Goal: Task Accomplishment & Management: Manage account settings

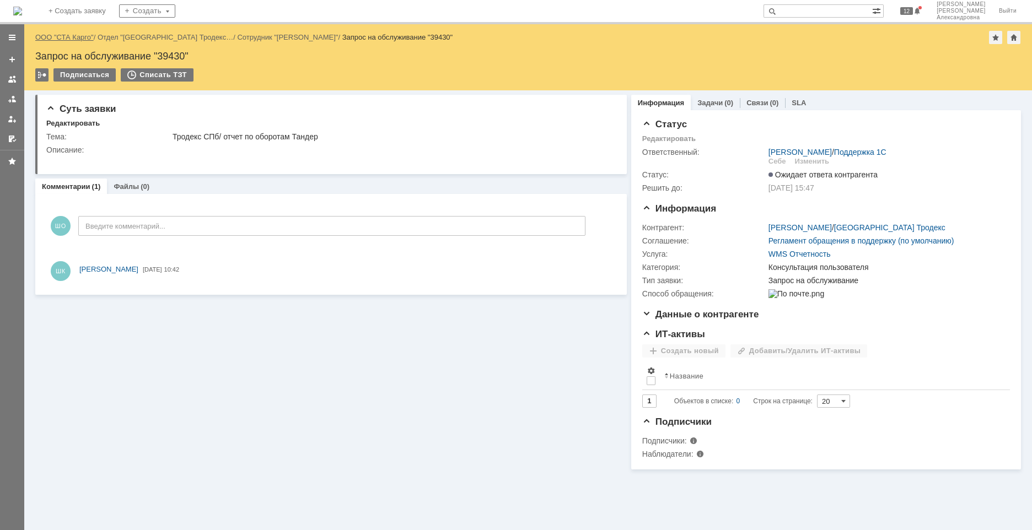
click at [71, 40] on link "ООО "СТА Карго"" at bounding box center [64, 37] width 58 height 8
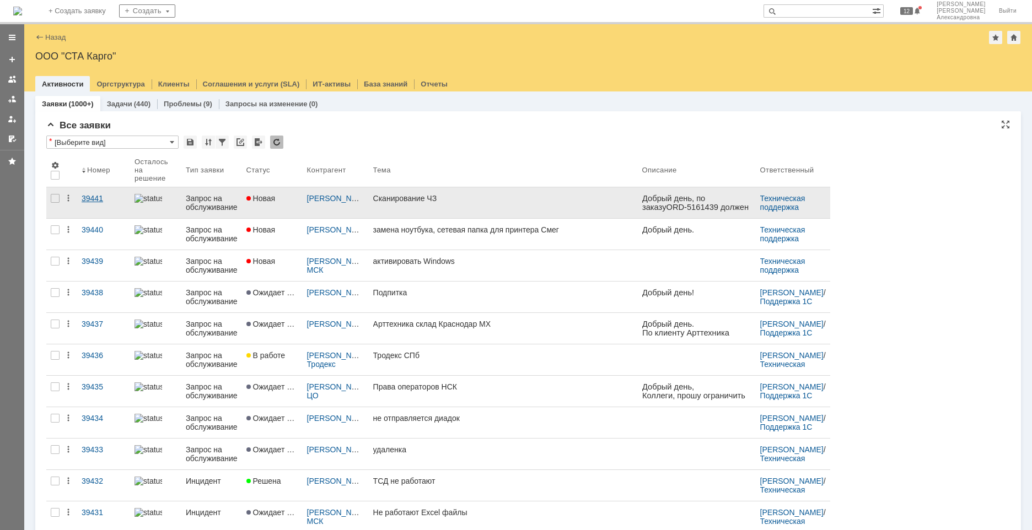
click at [106, 212] on link "39441" at bounding box center [103, 202] width 53 height 31
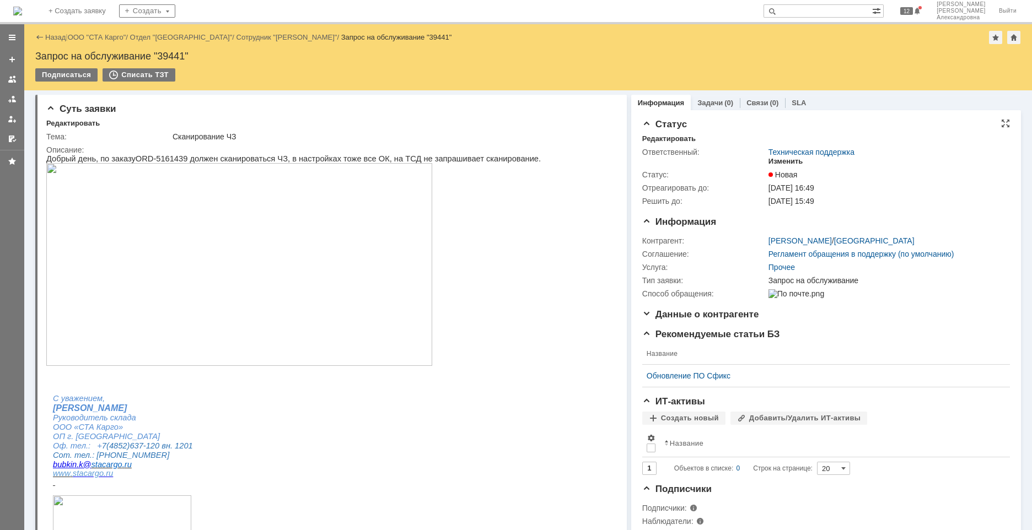
click at [778, 157] on div "Изменить" at bounding box center [785, 161] width 35 height 9
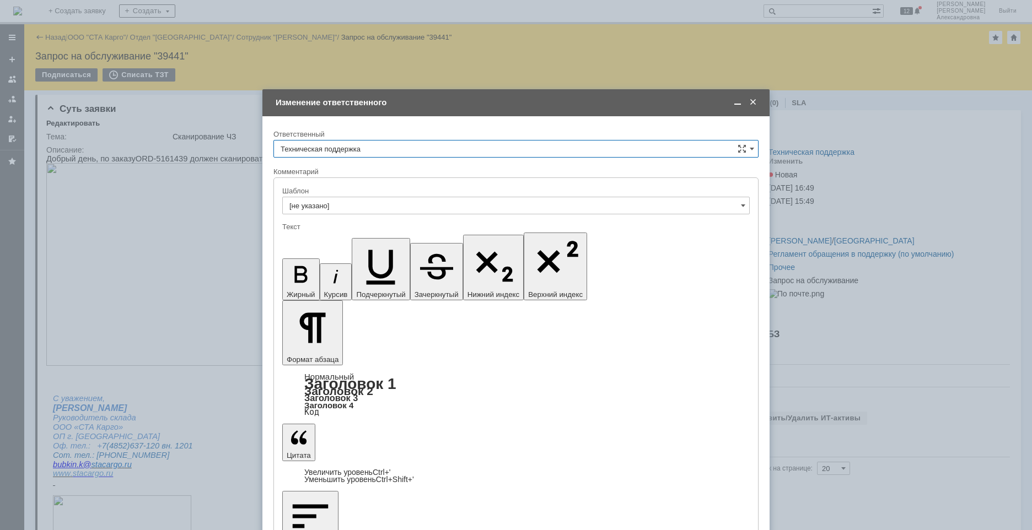
click at [429, 148] on input "Техническая поддержка" at bounding box center [515, 149] width 485 height 18
click at [346, 208] on span "[PERSON_NAME]" at bounding box center [515, 205] width 471 height 9
type input "[PERSON_NAME]"
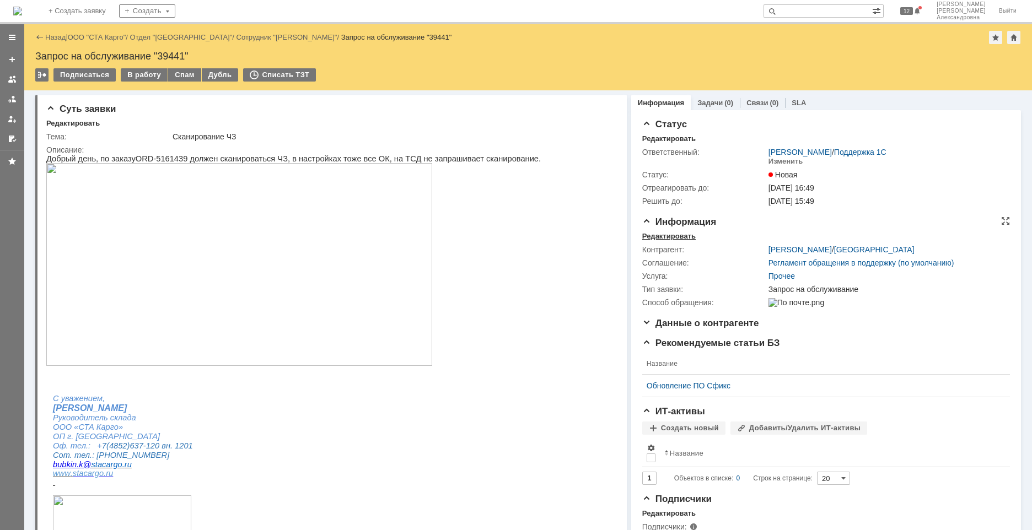
click at [683, 233] on div "Редактировать" at bounding box center [668, 236] width 53 height 9
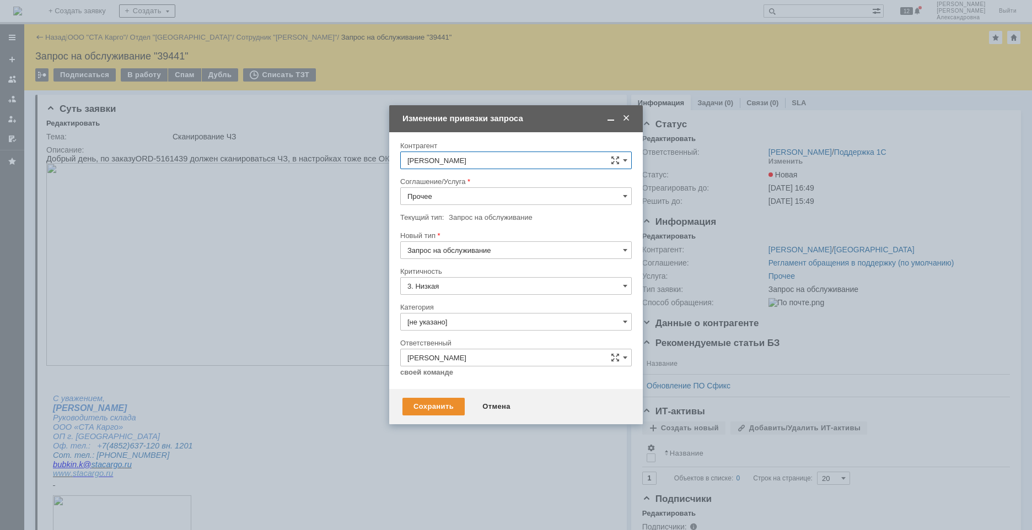
click at [627, 202] on input "Прочее" at bounding box center [515, 196] width 231 height 18
click at [475, 253] on span "WMS Сборка ТСД" at bounding box center [515, 255] width 217 height 9
type input "WMS Сборка ТСД"
click at [450, 320] on input "[не указано]" at bounding box center [515, 322] width 231 height 18
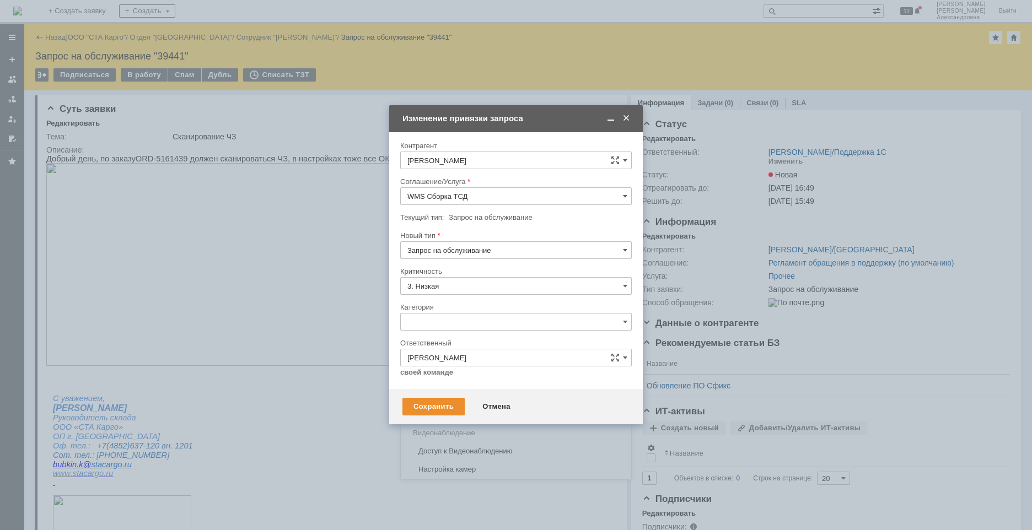
click at [439, 409] on div "Ошибка" at bounding box center [516, 415] width 230 height 18
type input "Ошибка"
click at [534, 252] on input "Запрос на обслуживание" at bounding box center [515, 250] width 231 height 18
click at [455, 309] on span "Инцидент" at bounding box center [515, 307] width 217 height 9
type input "Инцидент"
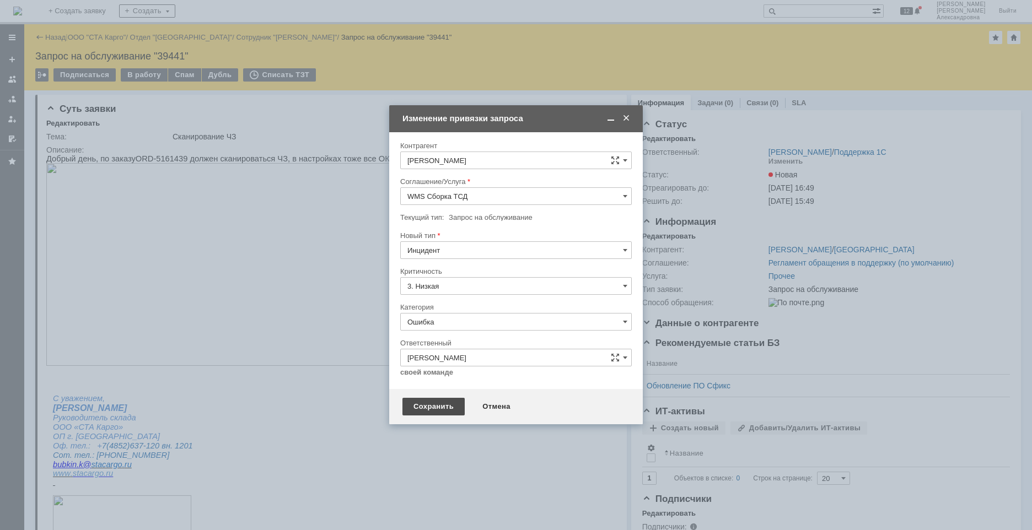
click at [441, 402] on div "Сохранить" at bounding box center [433, 407] width 62 height 18
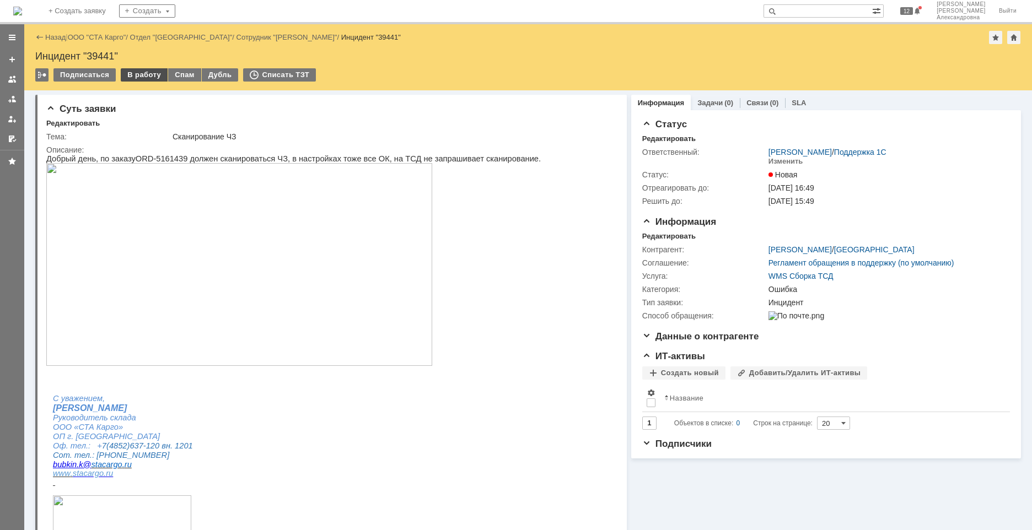
click at [140, 77] on div "В работу" at bounding box center [144, 74] width 47 height 13
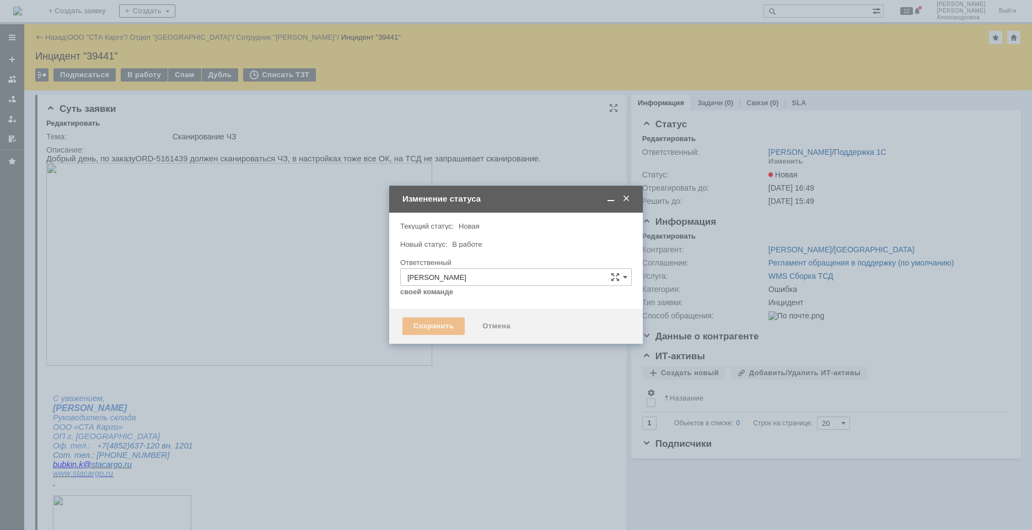
type input "Ошибка"
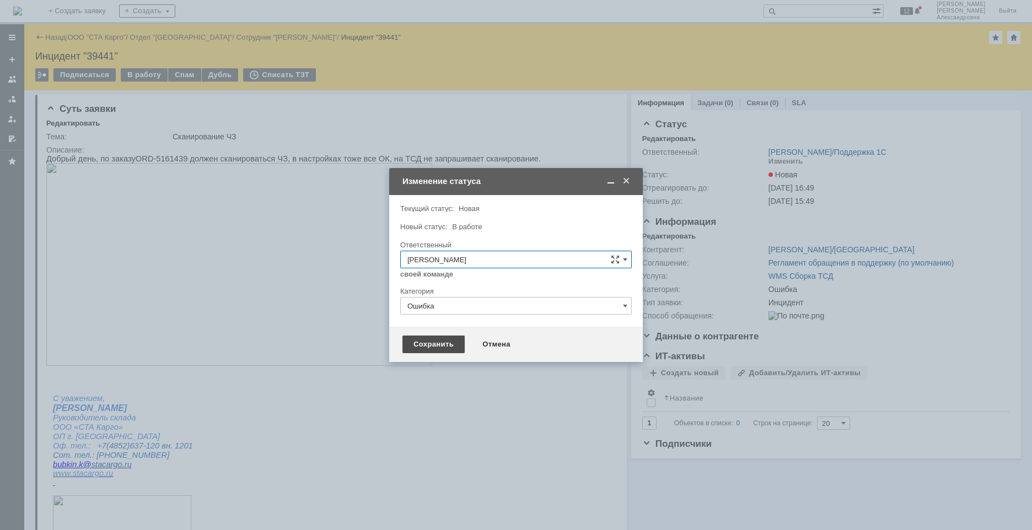
click at [436, 346] on div "Сохранить" at bounding box center [433, 345] width 62 height 18
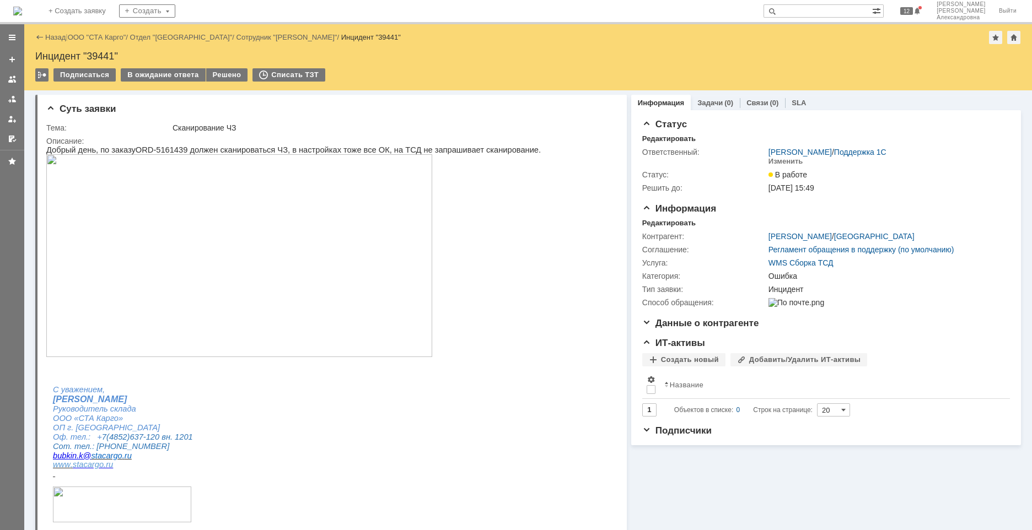
click at [118, 215] on img at bounding box center [239, 255] width 386 height 203
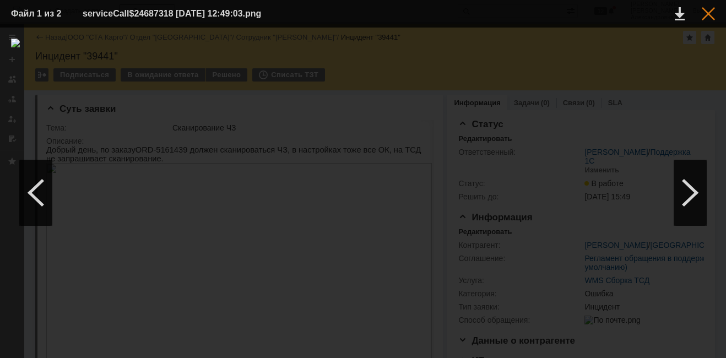
click at [708, 13] on div at bounding box center [708, 13] width 13 height 13
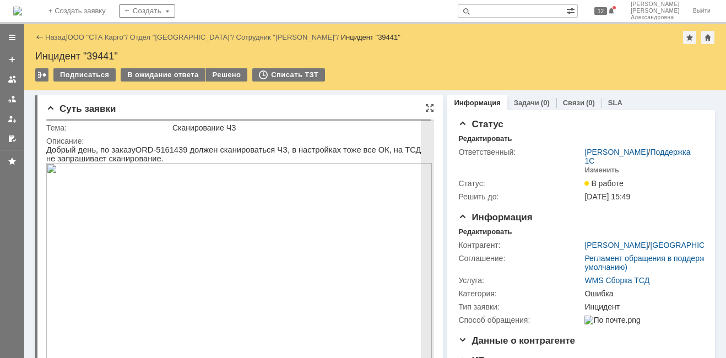
click at [174, 149] on p "Добрый день, по заказу ORD -5161439 должен сканироваться ЧЗ, в настройках тоже …" at bounding box center [239, 154] width 386 height 18
drag, startPoint x: 176, startPoint y: 151, endPoint x: 131, endPoint y: 148, distance: 45.3
click at [131, 148] on p "Добрый день, по заказу ORD -5161439 должен сканироваться ЧЗ, в настройках тоже …" at bounding box center [239, 154] width 386 height 18
copy p "ORD -5161439"
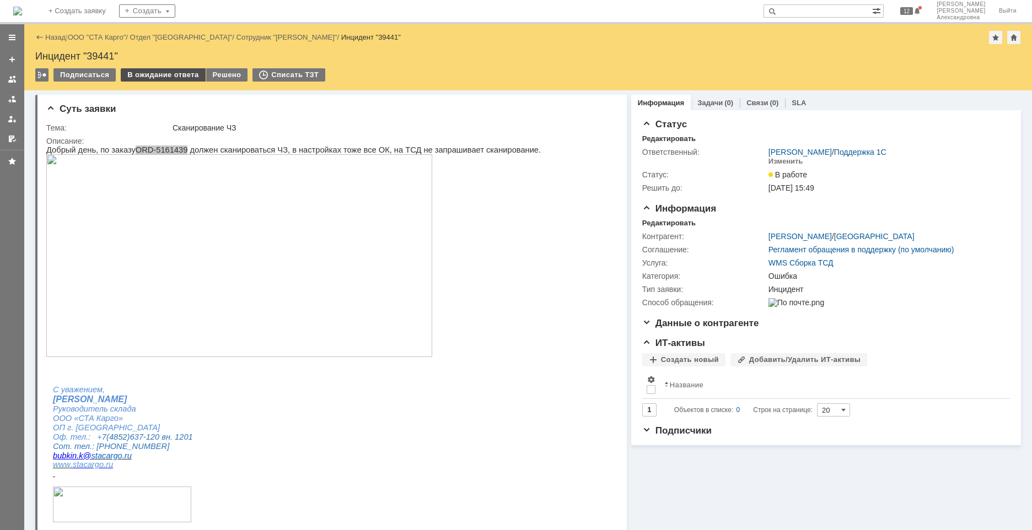
click at [155, 76] on div "В ожидание ответа" at bounding box center [163, 74] width 84 height 13
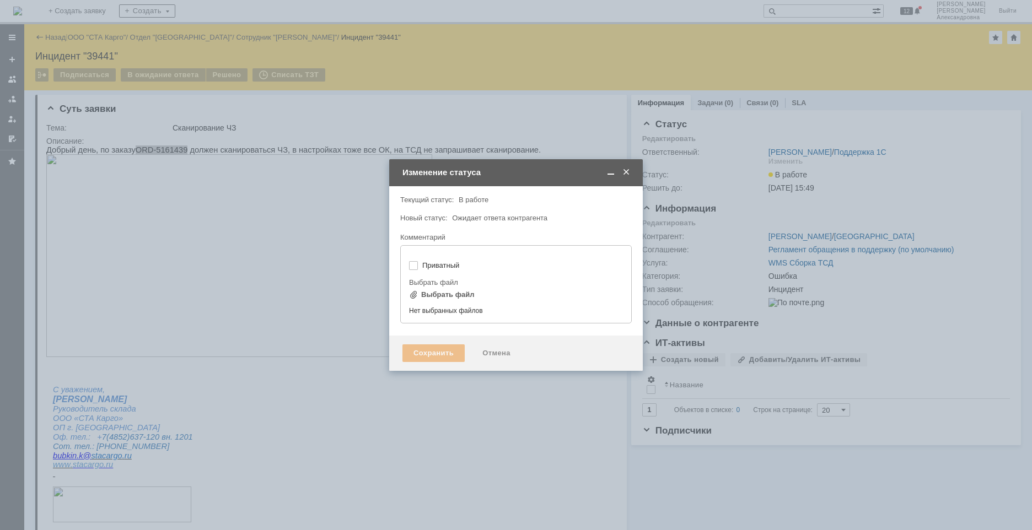
type input "[не указано]"
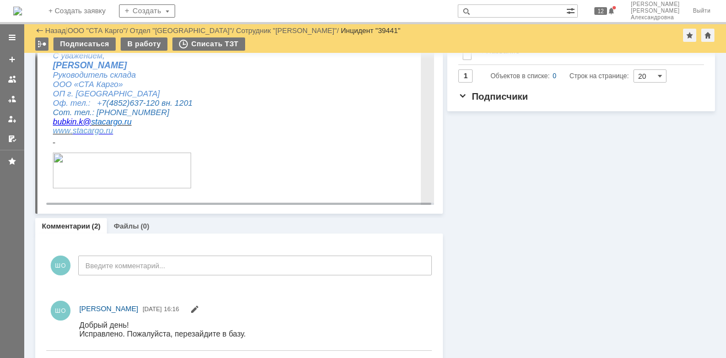
scroll to position [368, 0]
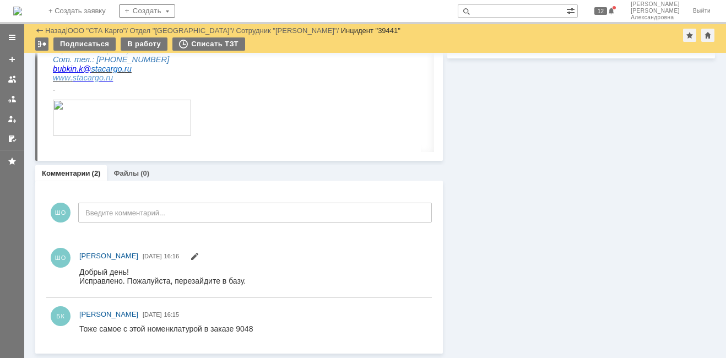
click at [7, 101] on link at bounding box center [12, 99] width 18 height 18
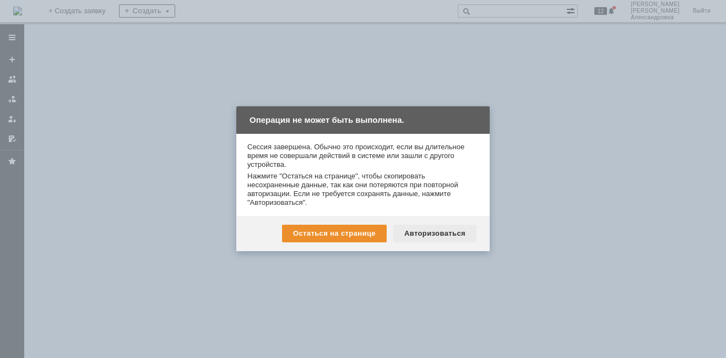
click at [415, 233] on div "Авторизоваться" at bounding box center [434, 234] width 83 height 18
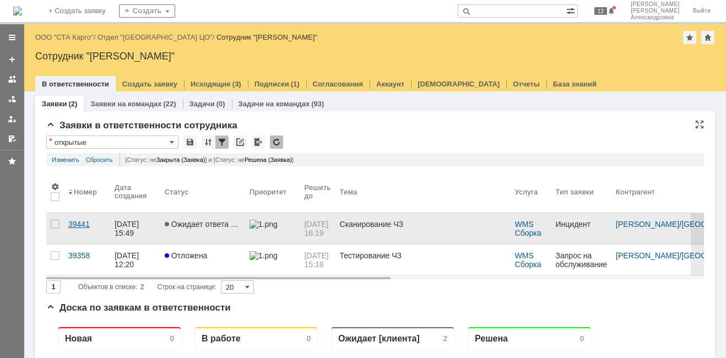
click at [90, 231] on link "39441" at bounding box center [87, 228] width 46 height 31
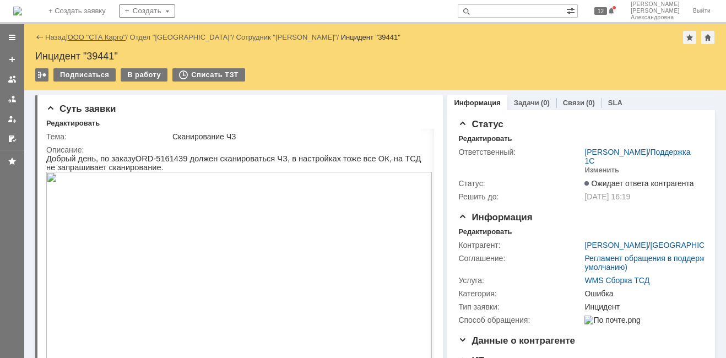
click at [96, 35] on link "ООО "СТА Карго"" at bounding box center [97, 37] width 58 height 8
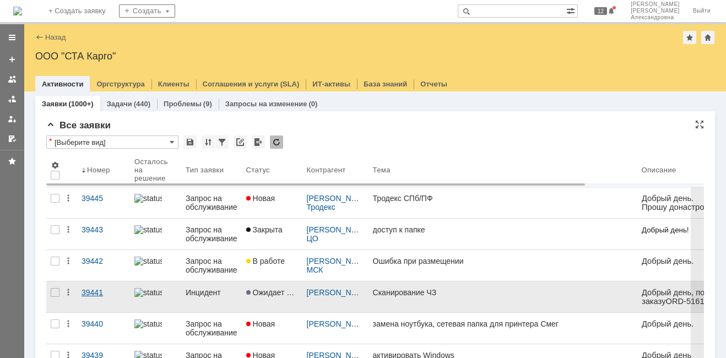
click at [99, 302] on link "39441" at bounding box center [103, 297] width 53 height 31
